Goal: Information Seeking & Learning: Learn about a topic

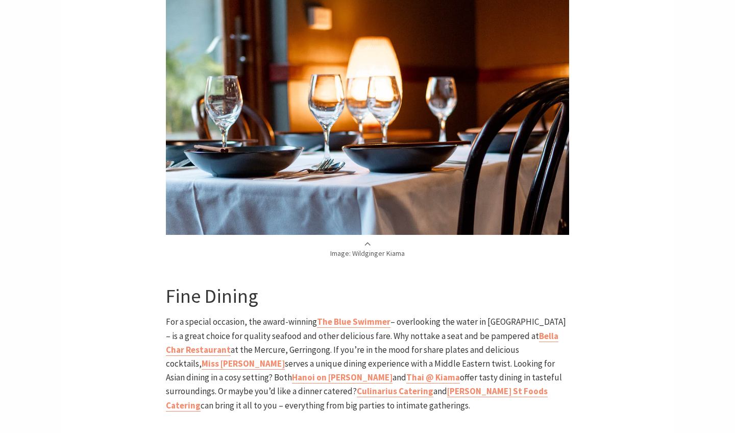
scroll to position [1705, 0]
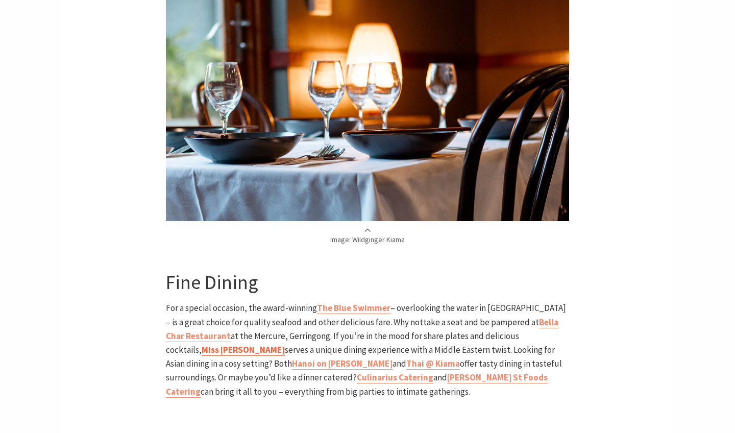
click at [285, 344] on strong "Miss [PERSON_NAME]" at bounding box center [243, 349] width 83 height 11
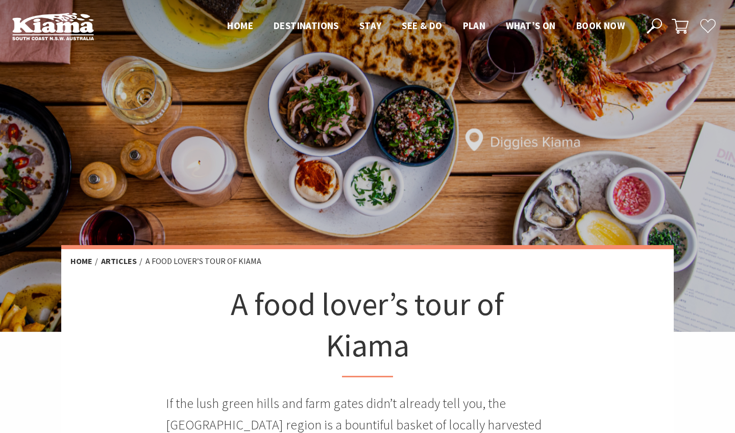
scroll to position [1, 0]
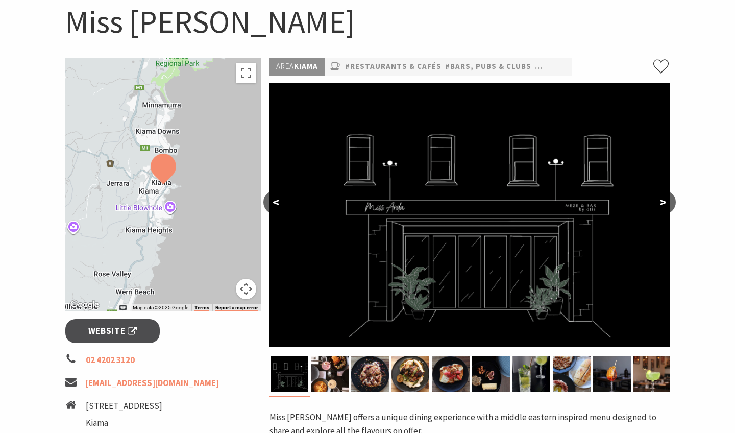
scroll to position [41, 0]
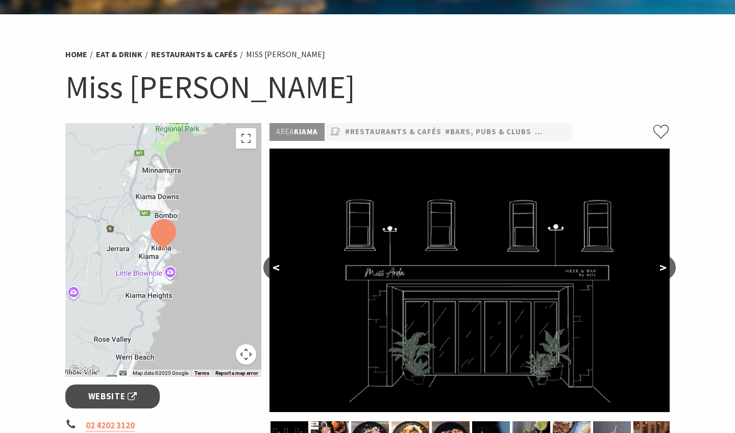
click at [666, 265] on button ">" at bounding box center [664, 267] width 26 height 25
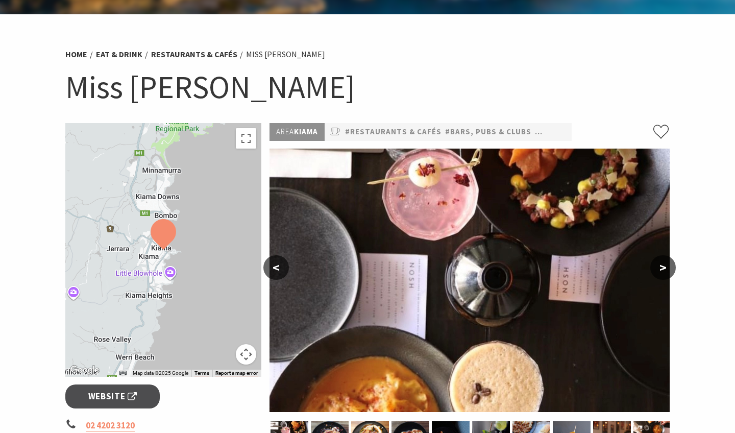
click at [666, 265] on button ">" at bounding box center [664, 267] width 26 height 25
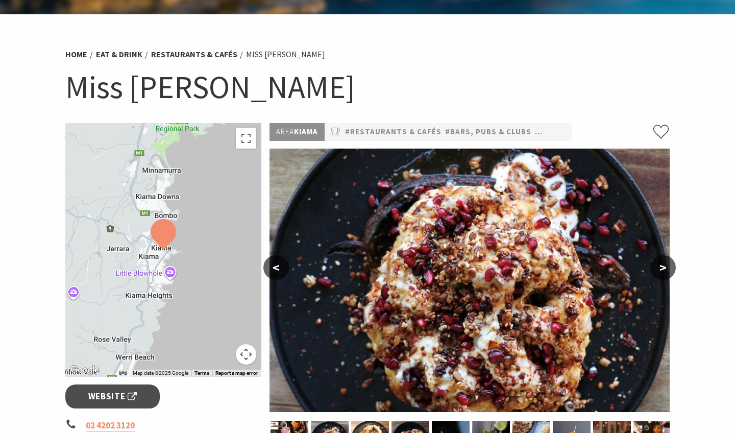
click at [666, 265] on button ">" at bounding box center [664, 267] width 26 height 25
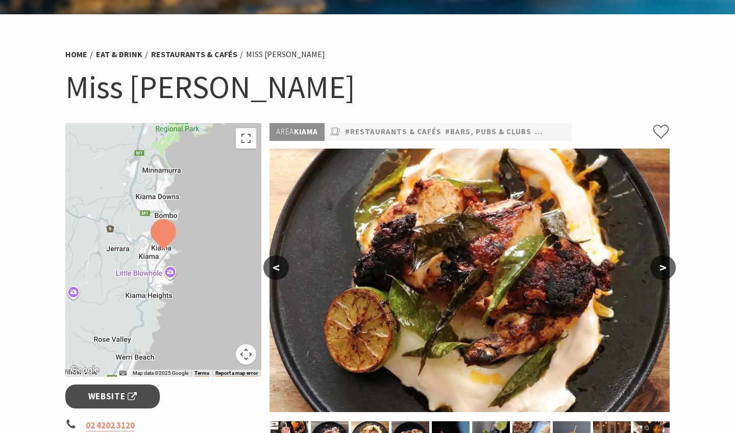
click at [666, 265] on button ">" at bounding box center [664, 267] width 26 height 25
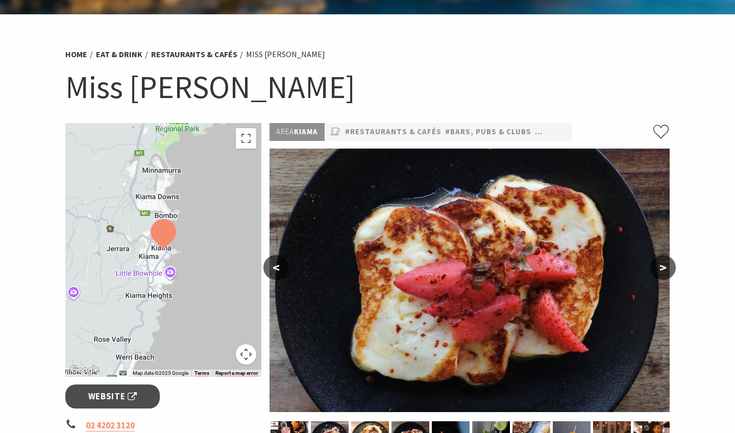
click at [666, 265] on button ">" at bounding box center [664, 267] width 26 height 25
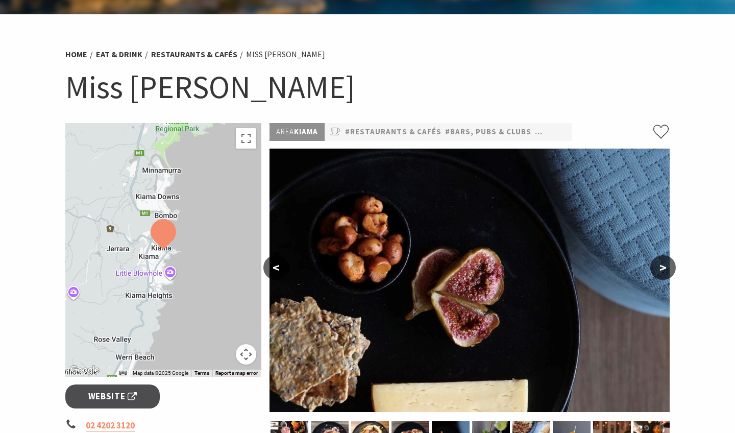
click at [666, 265] on button ">" at bounding box center [664, 267] width 26 height 25
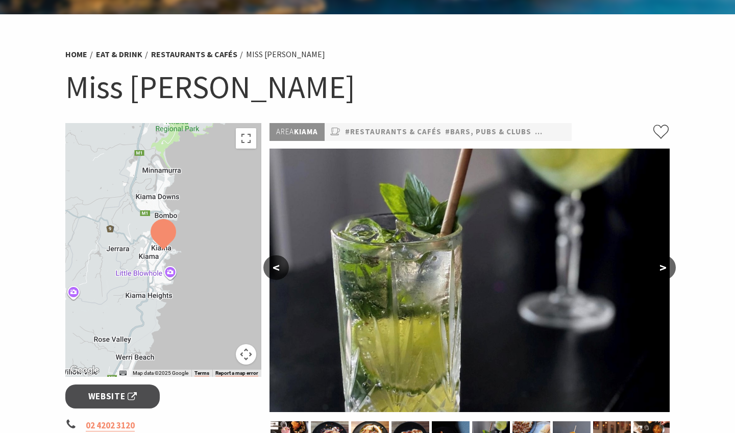
click at [666, 265] on button ">" at bounding box center [664, 267] width 26 height 25
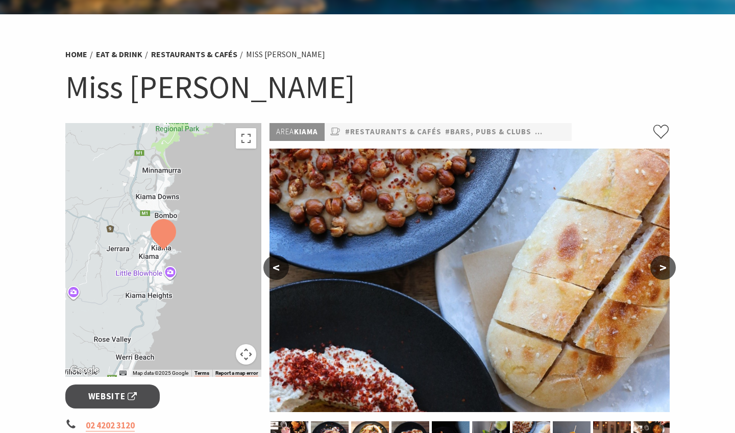
click at [666, 265] on button ">" at bounding box center [664, 267] width 26 height 25
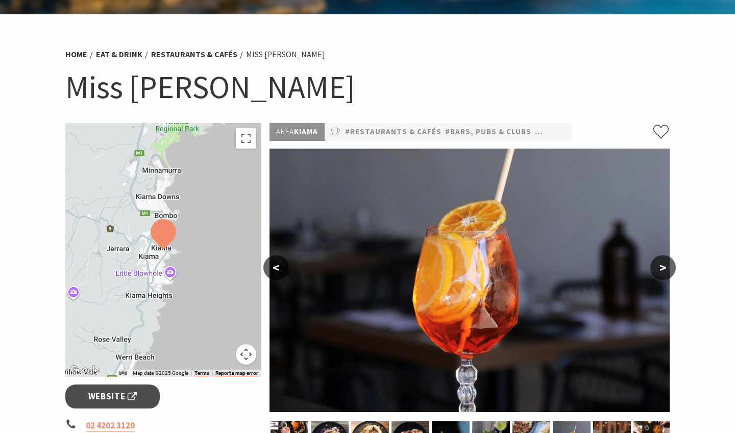
click at [666, 265] on button ">" at bounding box center [664, 267] width 26 height 25
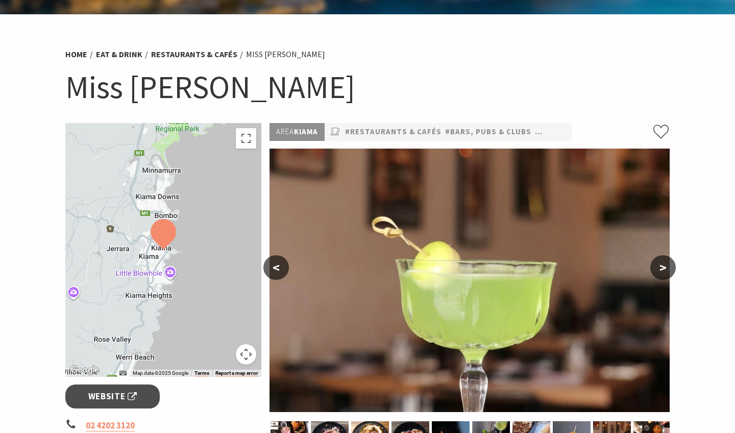
click at [666, 265] on button ">" at bounding box center [664, 267] width 26 height 25
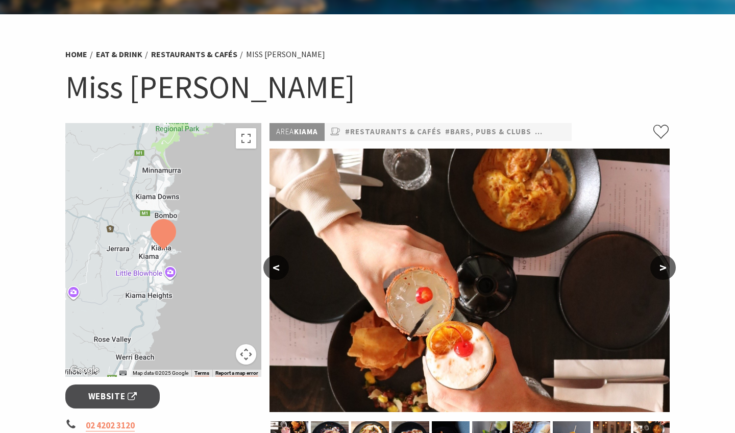
click at [666, 265] on button ">" at bounding box center [664, 267] width 26 height 25
click at [663, 266] on button ">" at bounding box center [664, 267] width 26 height 25
